Goal: Task Accomplishment & Management: Use online tool/utility

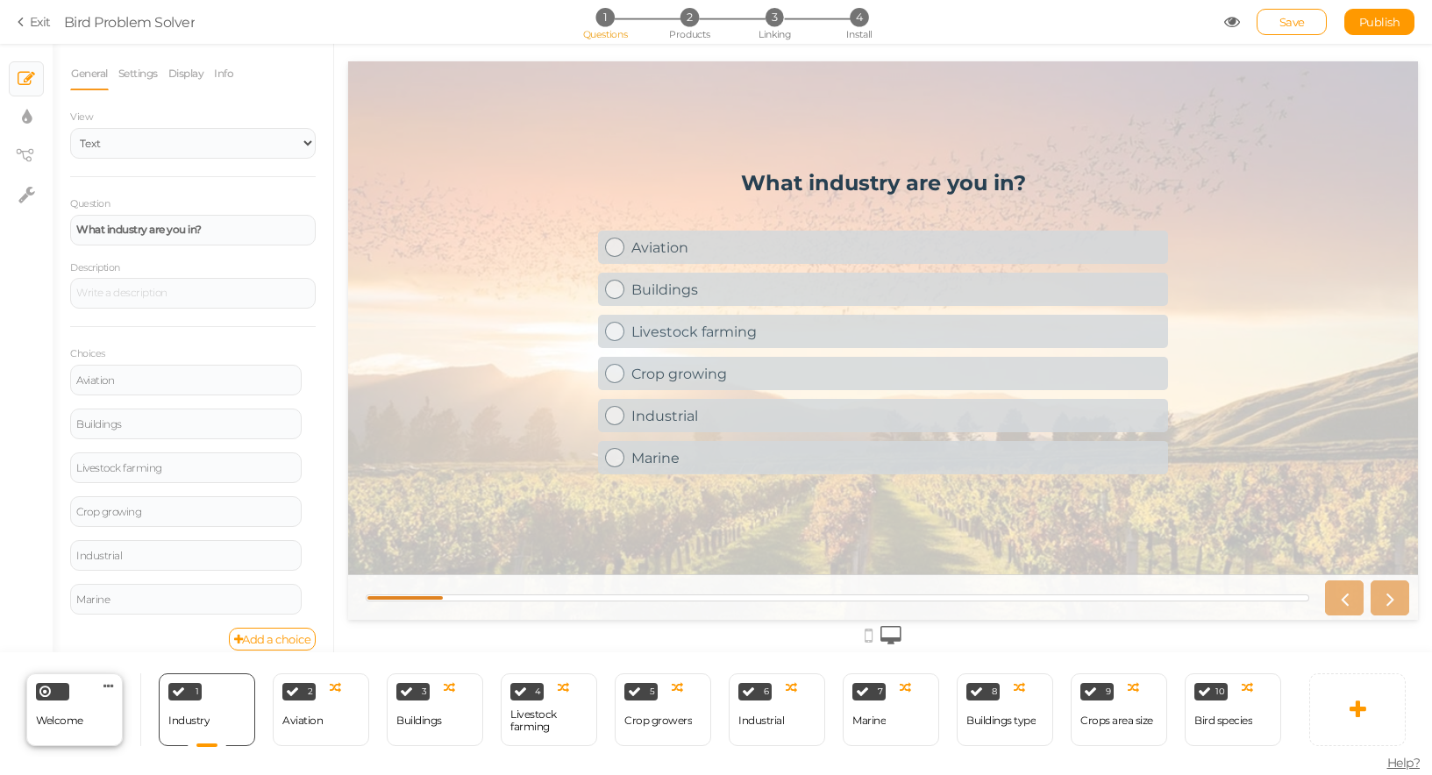
click at [61, 700] on div "Welcome Delete" at bounding box center [74, 710] width 96 height 73
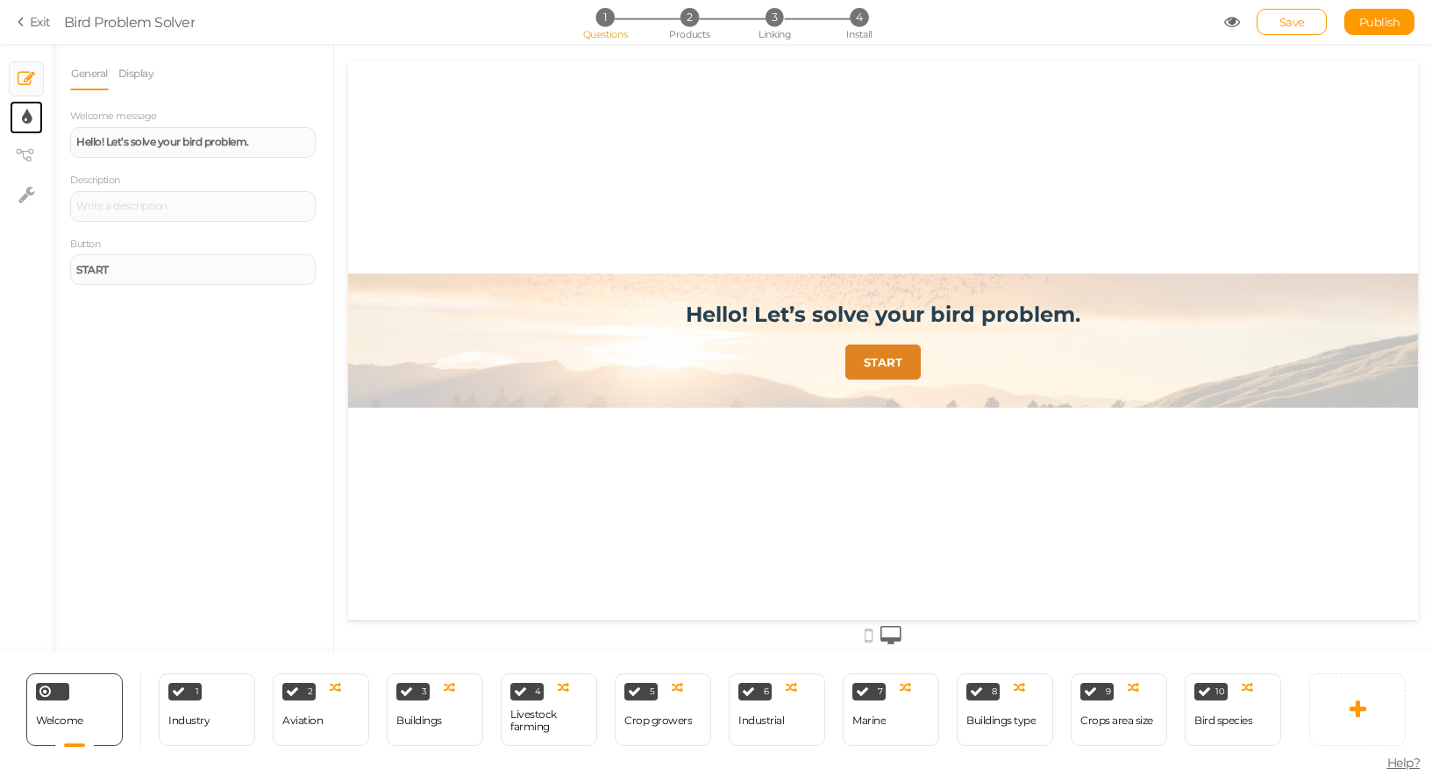
click at [32, 125] on link "× Display settings" at bounding box center [26, 117] width 33 height 33
select select "2"
select select "montserrat"
select select "fade"
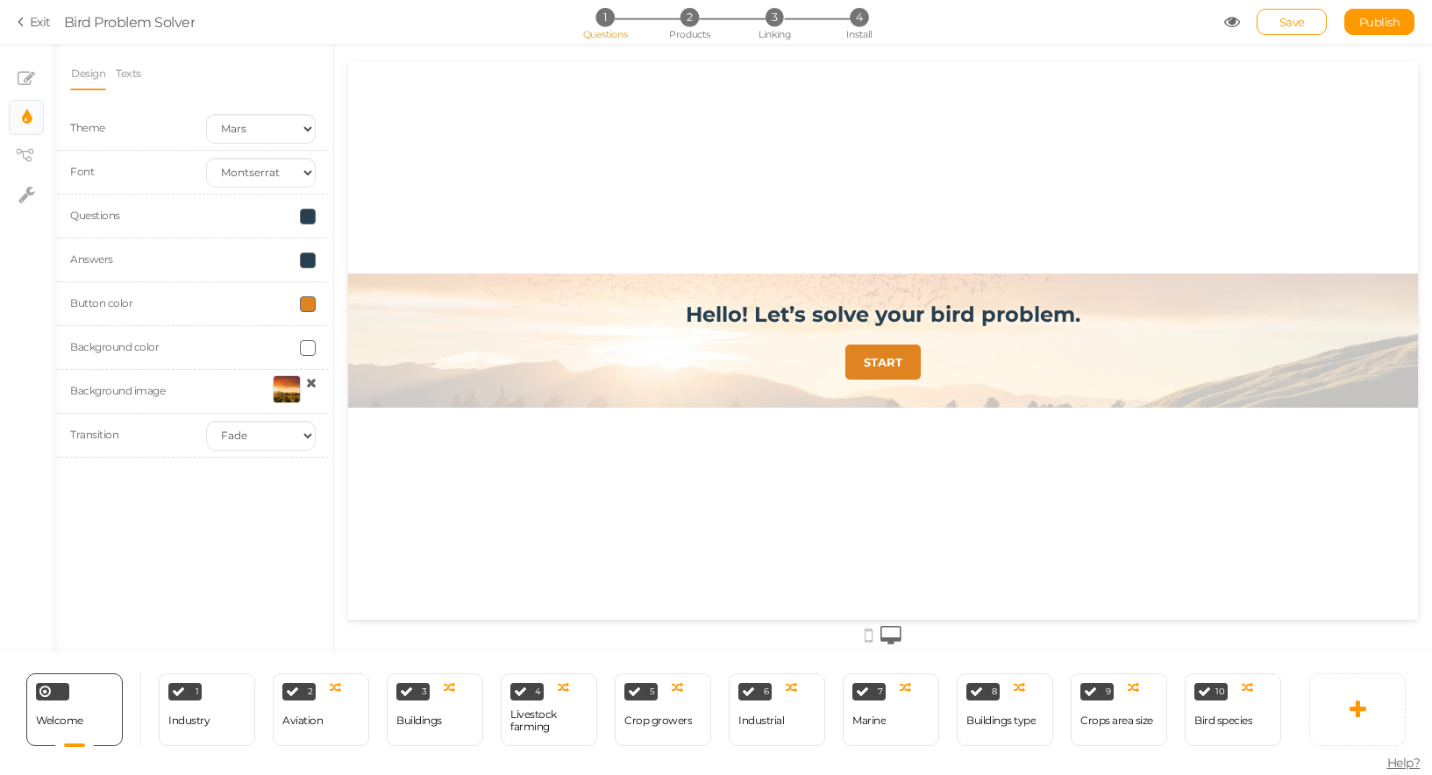
click at [305, 306] on span at bounding box center [308, 304] width 16 height 16
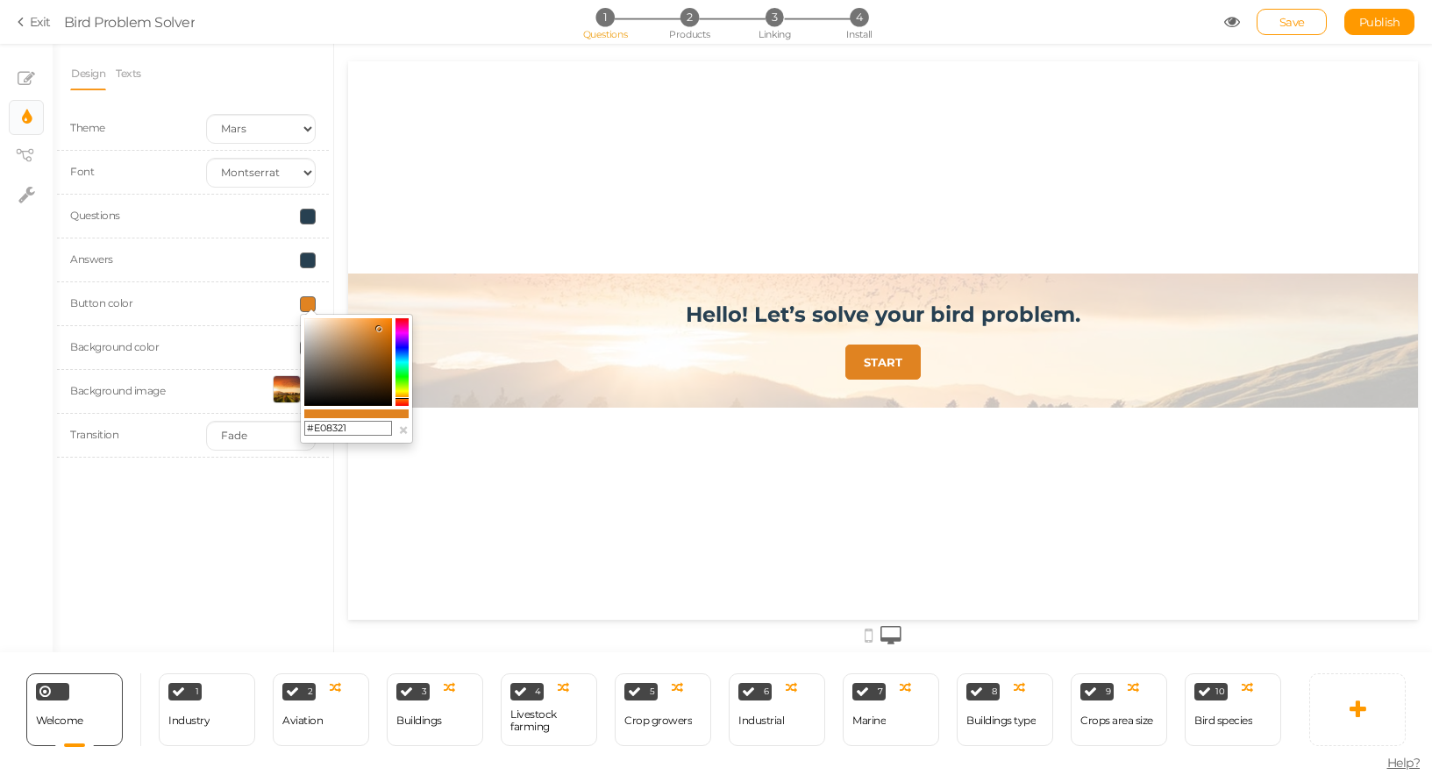
click at [326, 432] on input "#E08321" at bounding box center [348, 429] width 88 height 16
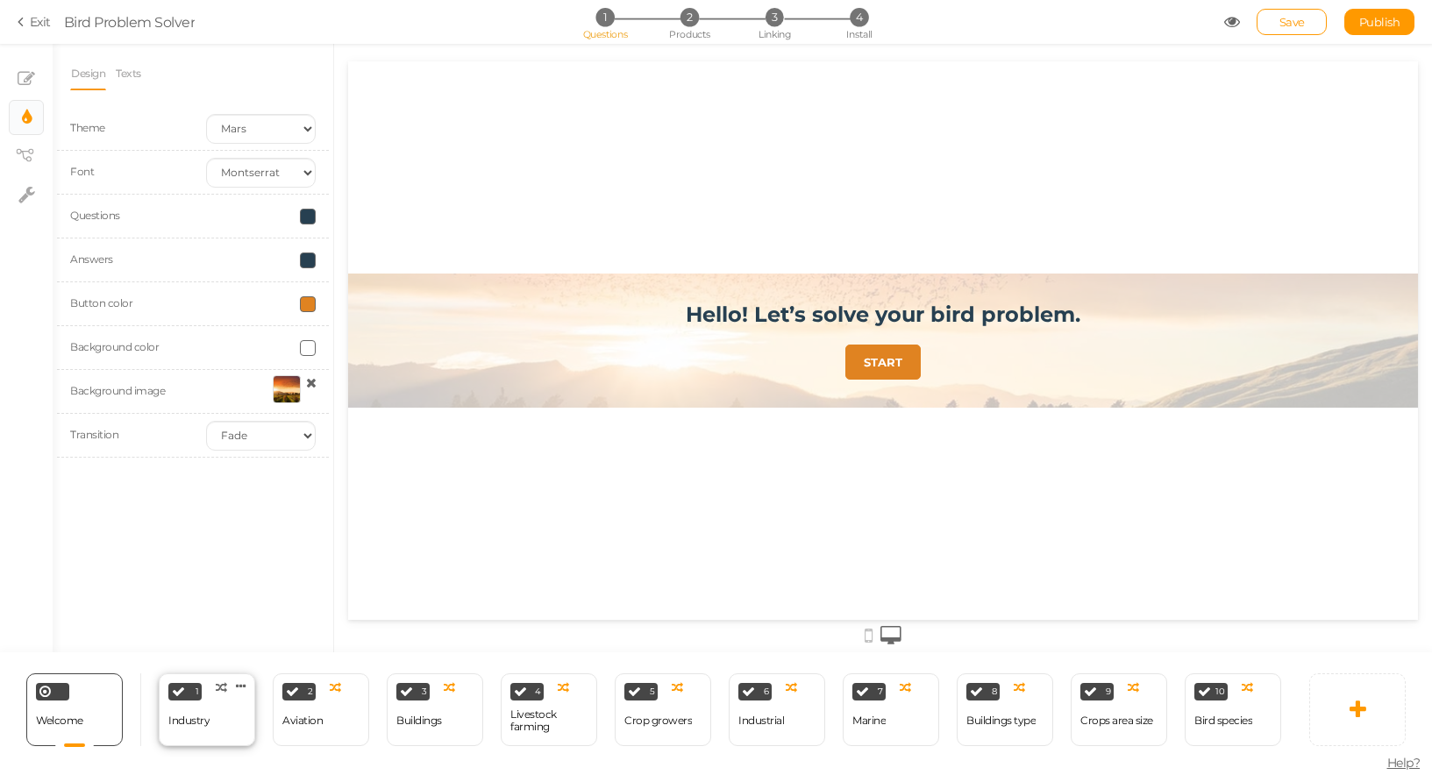
click at [194, 697] on div "1" at bounding box center [184, 692] width 33 height 18
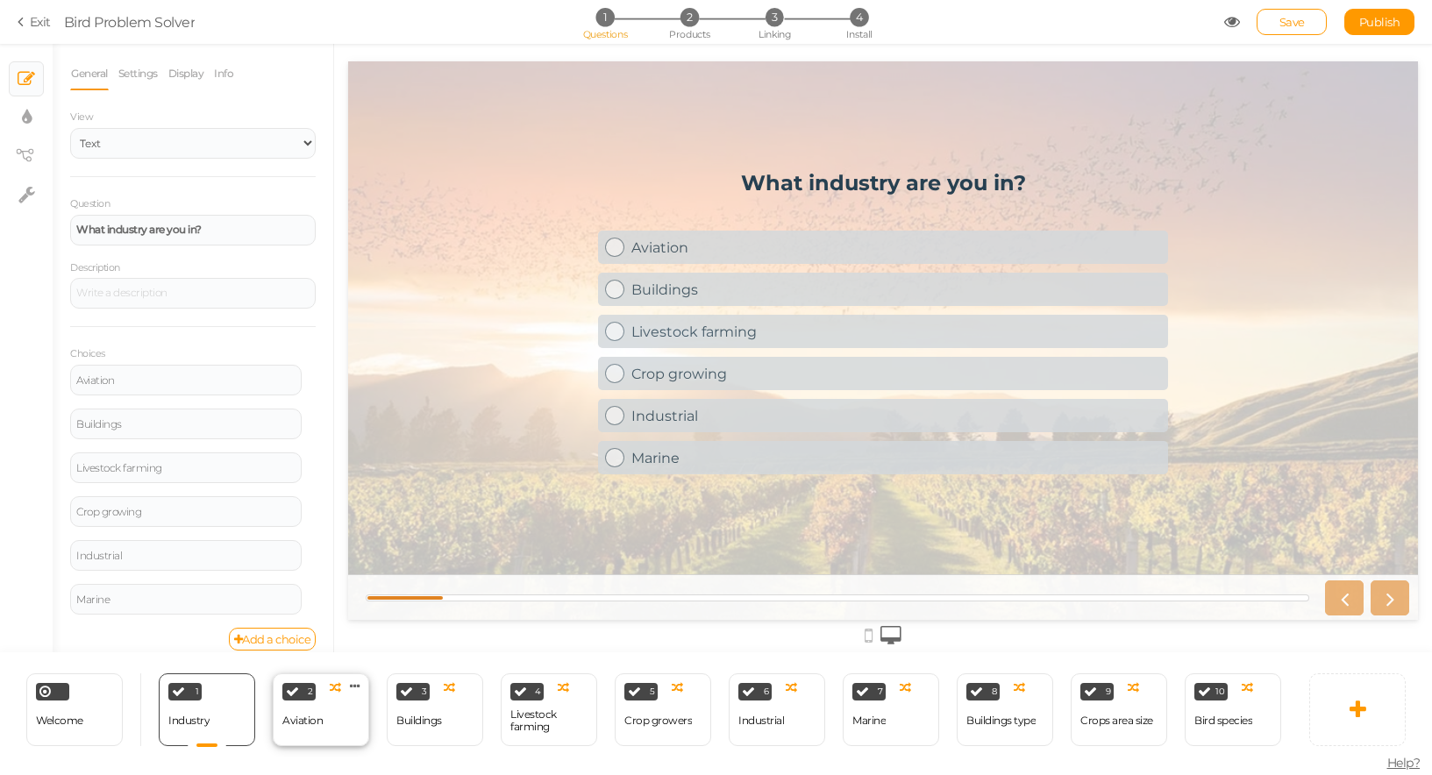
click at [314, 715] on div "Aviation" at bounding box center [302, 721] width 40 height 12
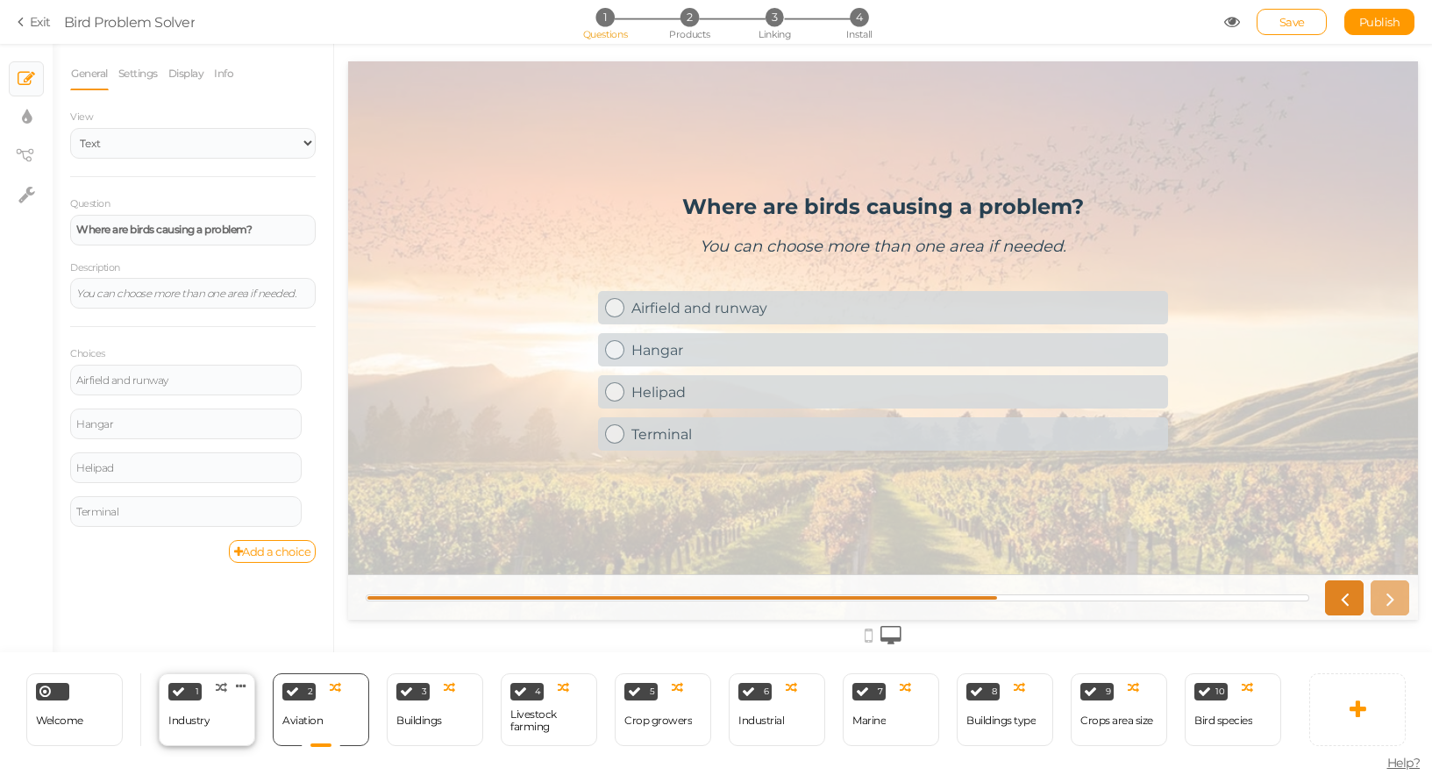
click at [199, 695] on div "1" at bounding box center [184, 692] width 33 height 18
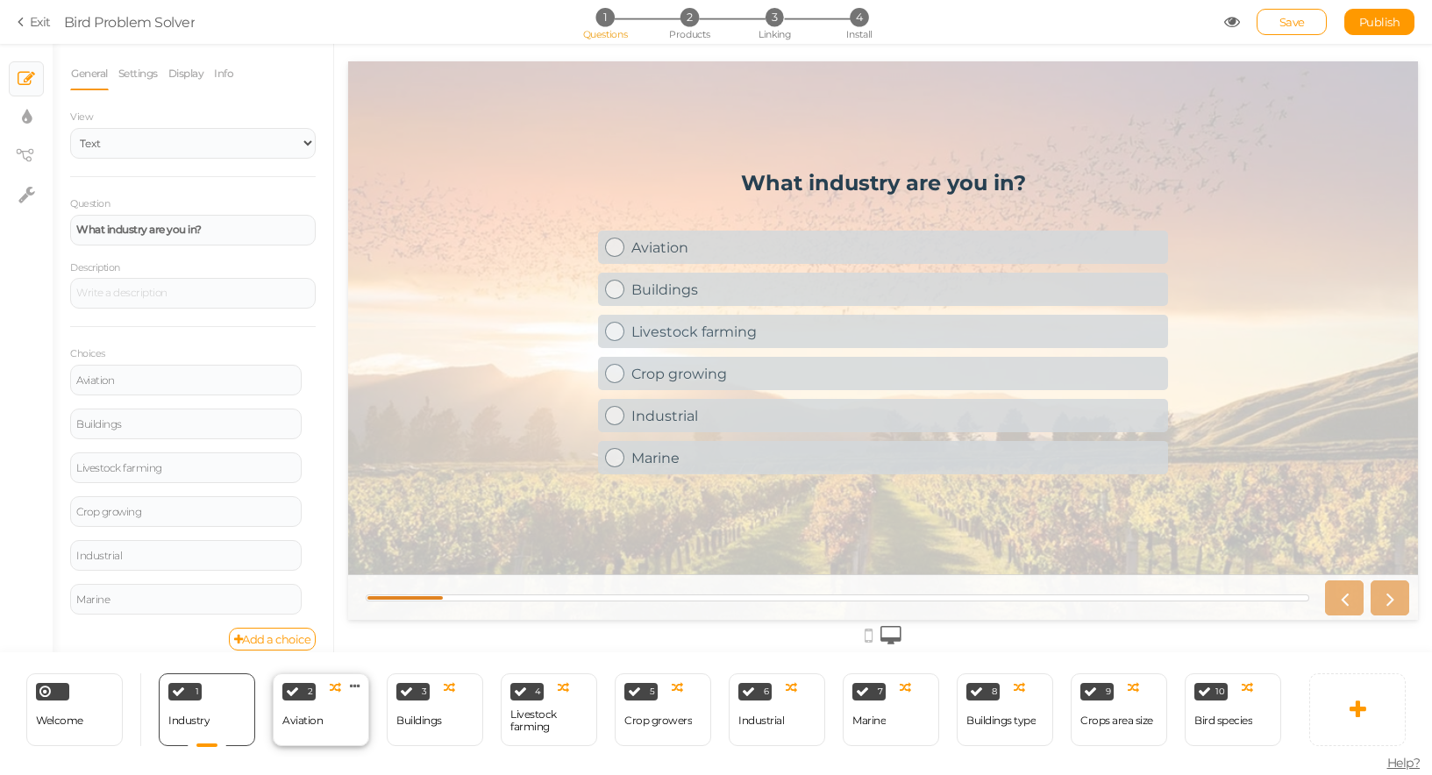
click at [327, 724] on div "2 Aviation × Define the conditions to show this slide. Clone Change type Delete" at bounding box center [321, 710] width 96 height 73
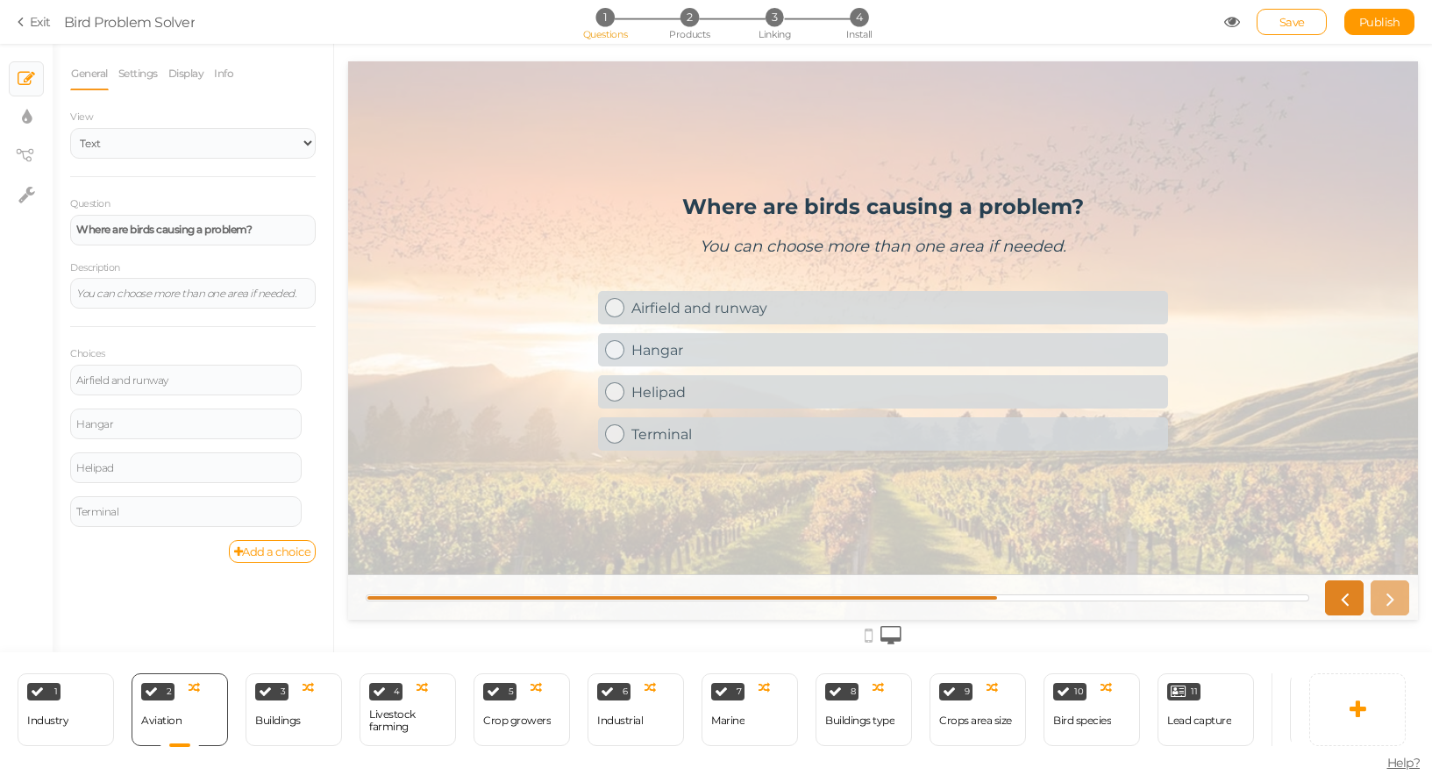
scroll to position [0, 245]
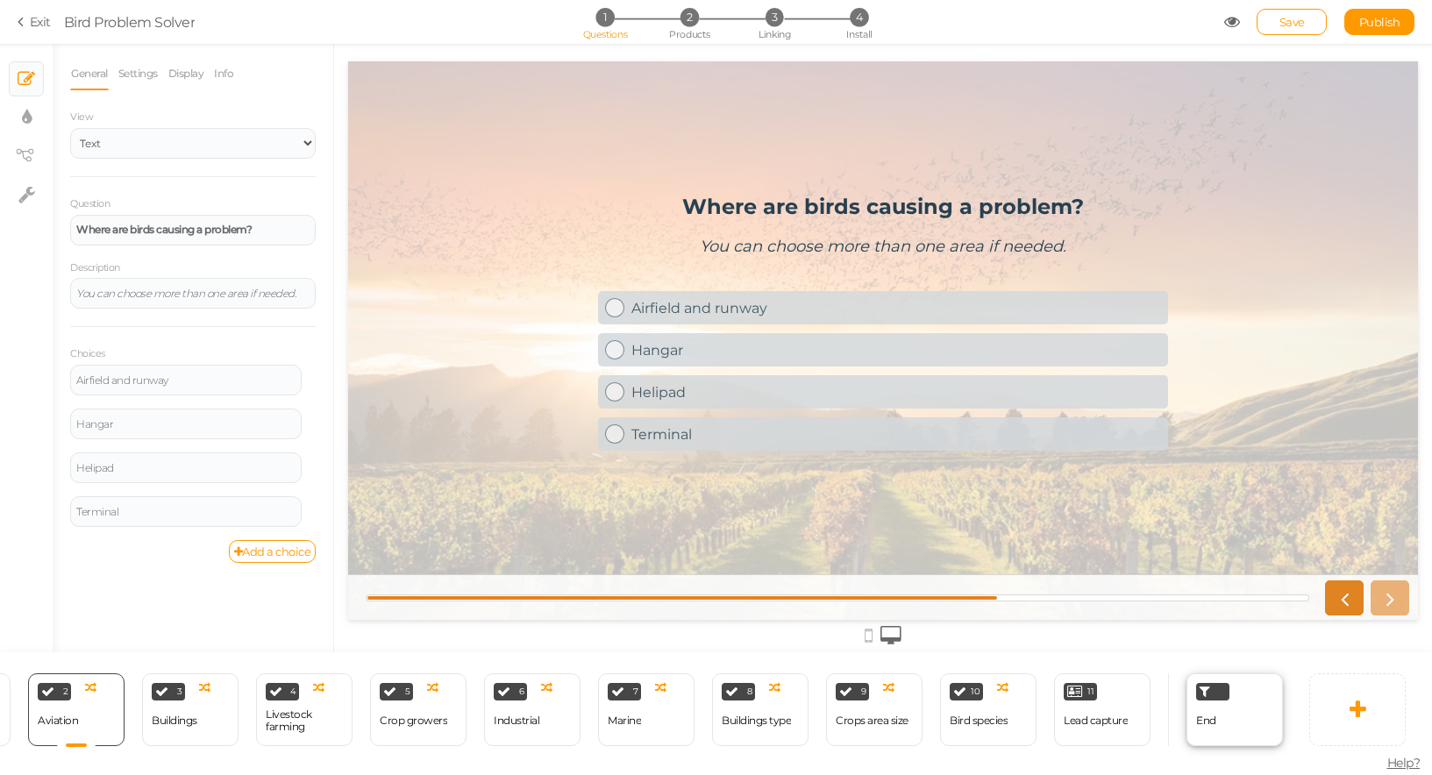
click at [1219, 706] on div "End" at bounding box center [1235, 710] width 96 height 73
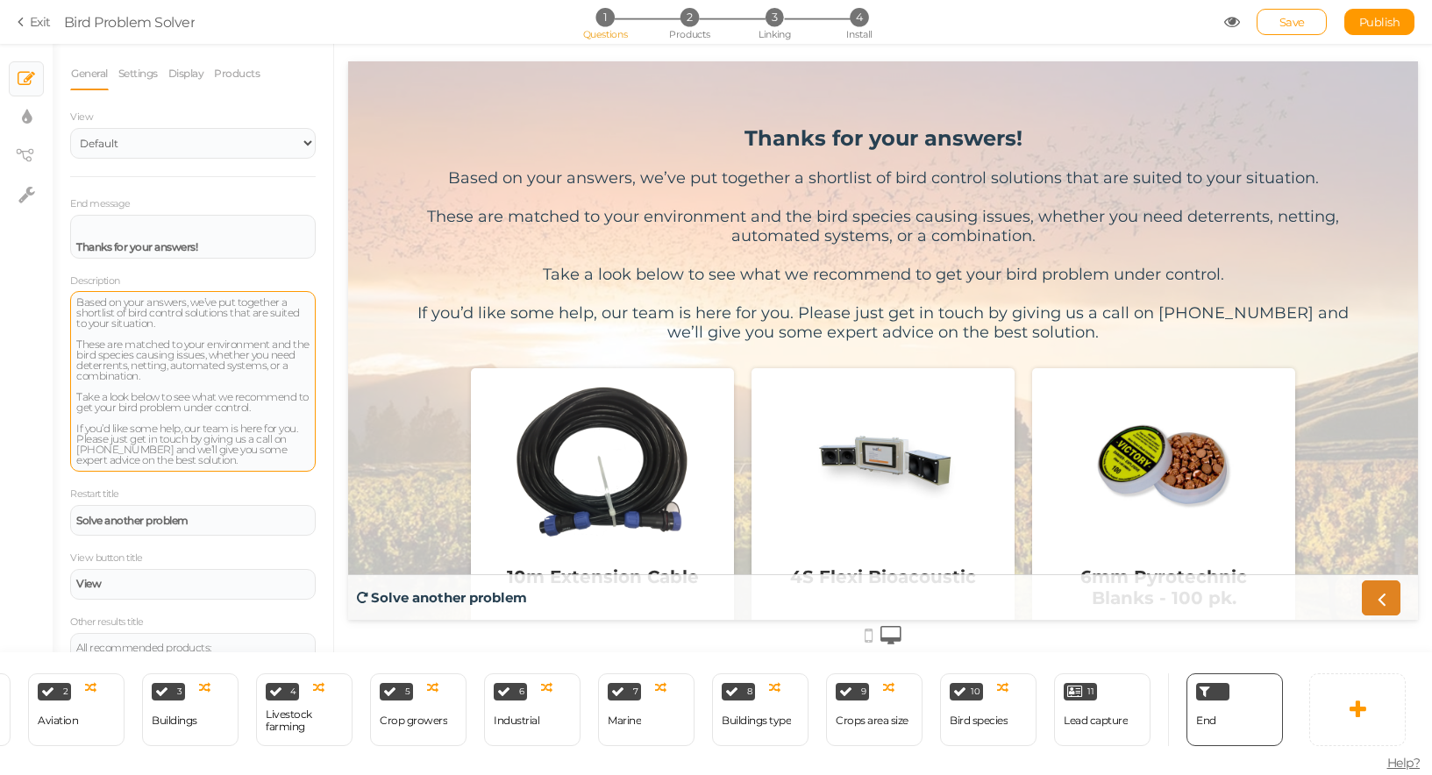
click at [163, 331] on div "Based on your answers, we’ve put together a shortlist of bird control solutions…" at bounding box center [192, 381] width 233 height 168
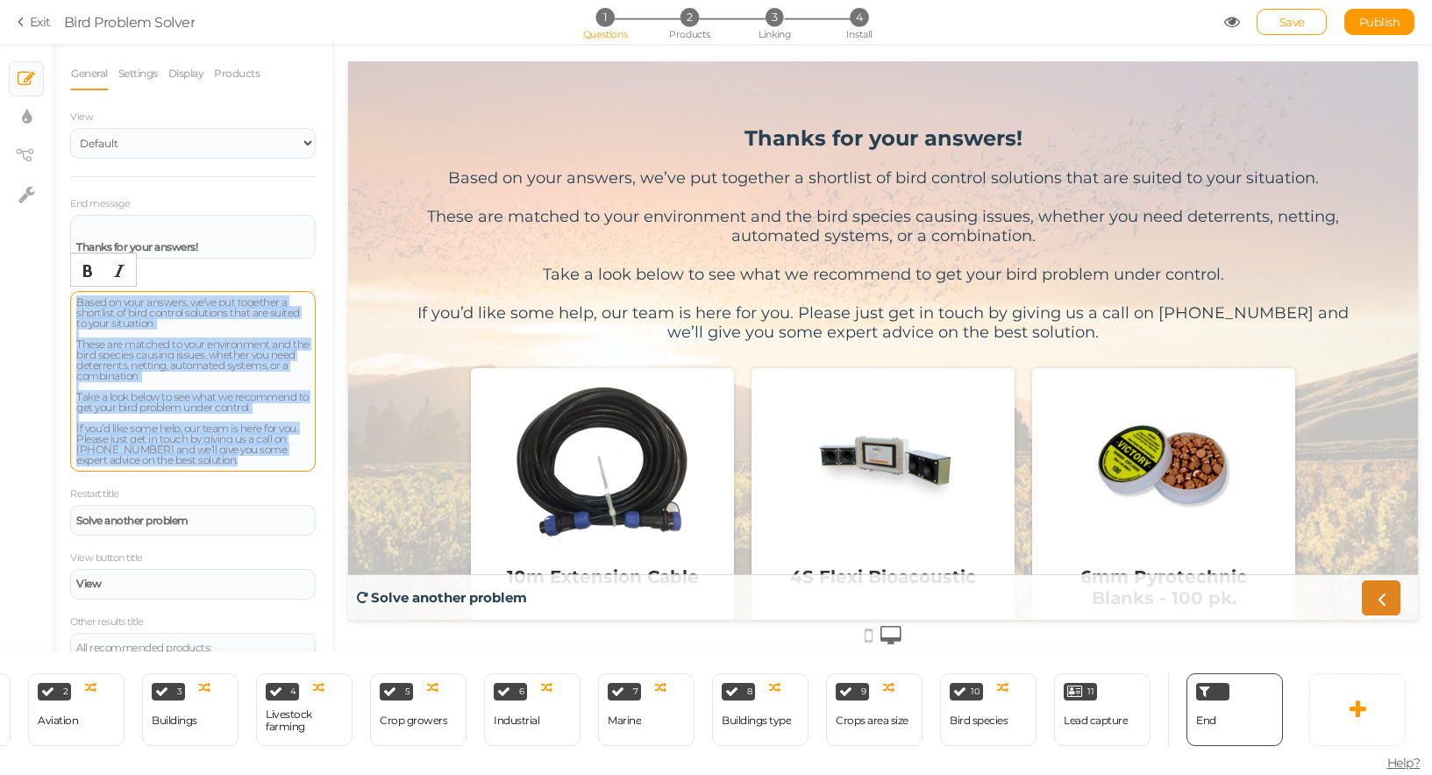
copy div "Based on your answers, we’ve put together a shortlist of bird control solutions…"
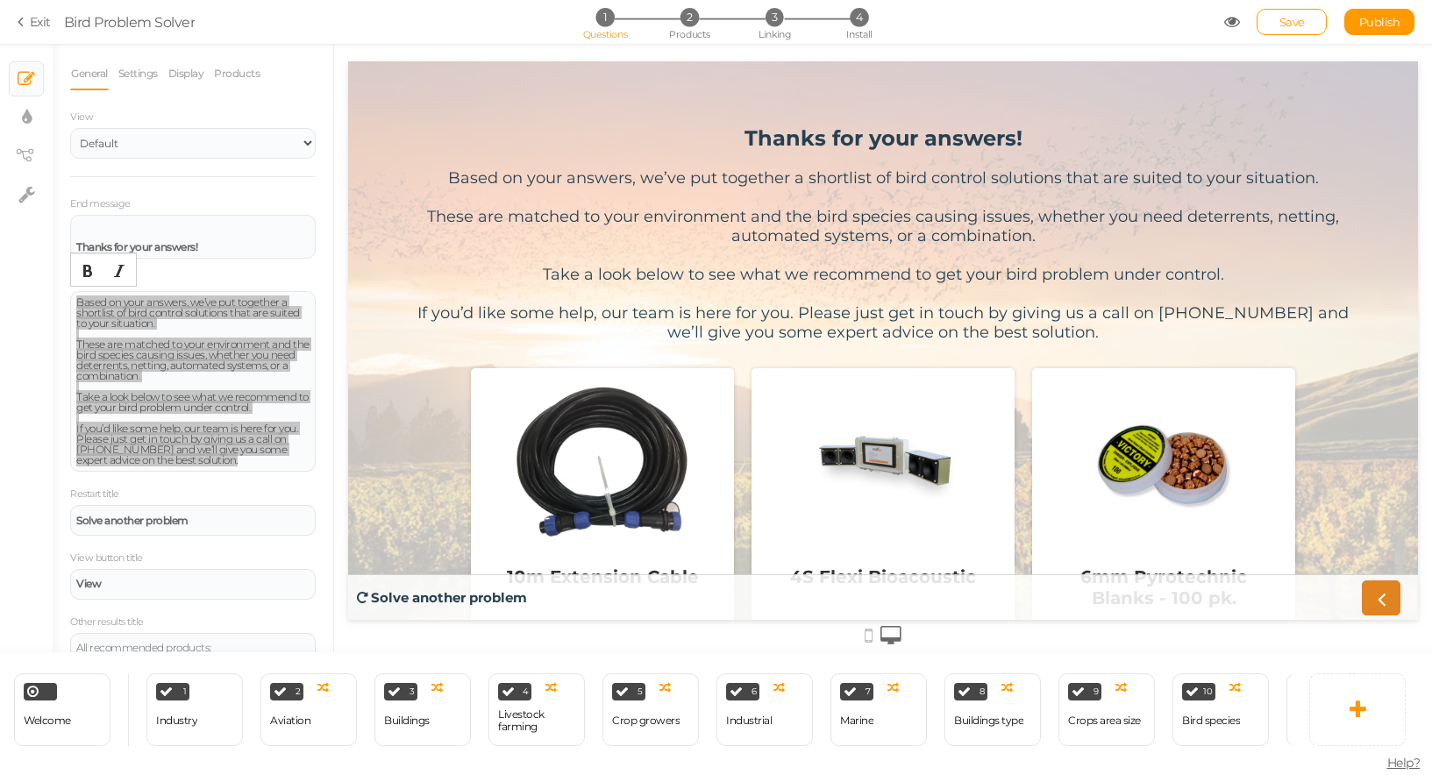
scroll to position [0, 0]
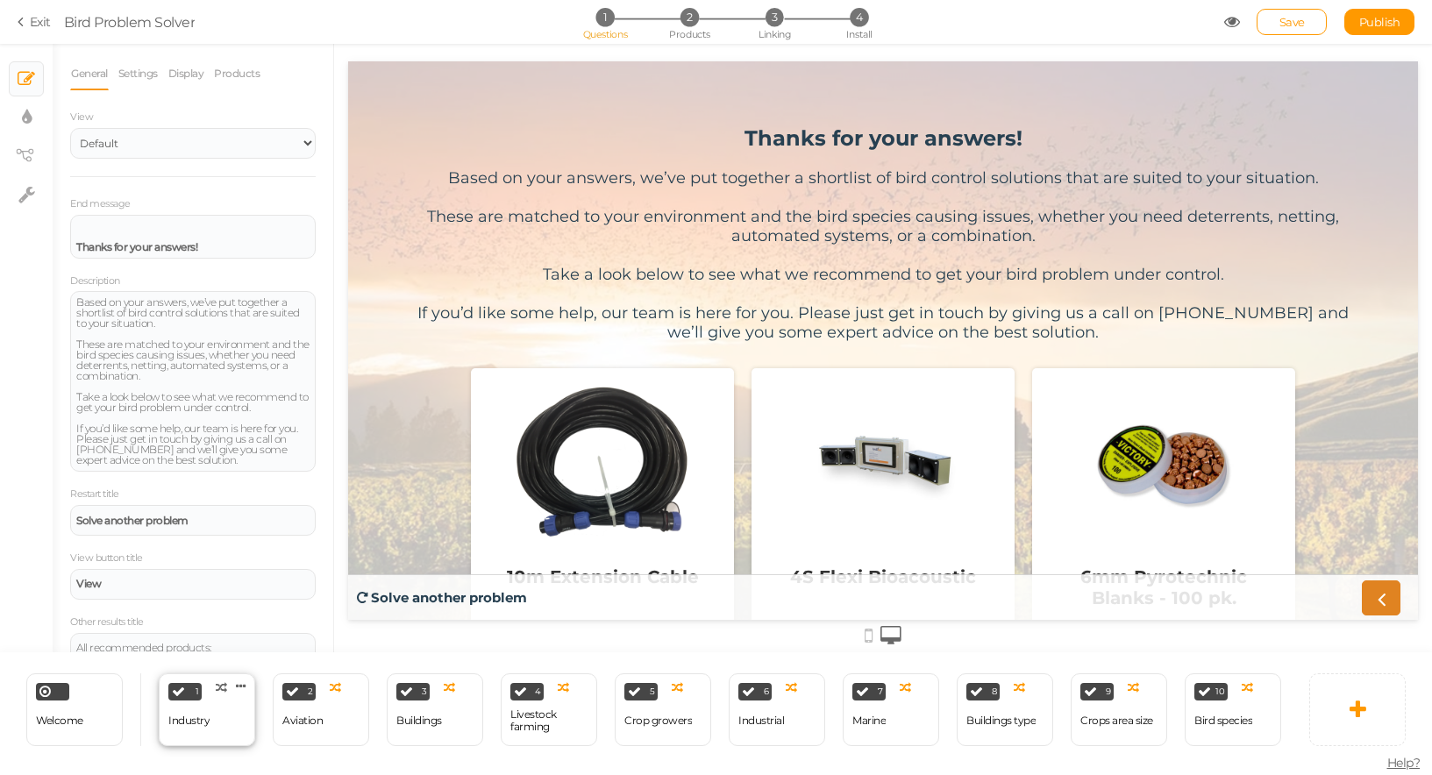
click at [186, 695] on div "1" at bounding box center [184, 692] width 33 height 18
